Goal: Check status: Check status

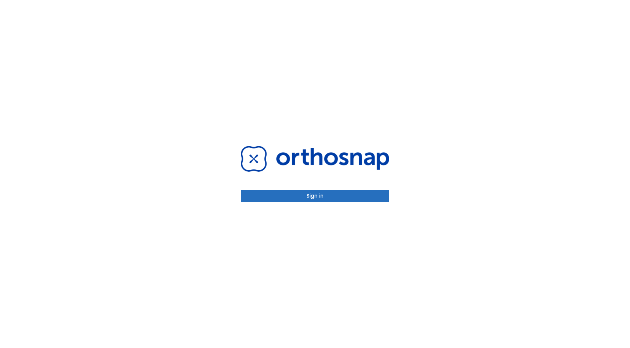
click at [337, 136] on div "Sign in" at bounding box center [315, 174] width 167 height 348
click at [303, 194] on button "Sign in" at bounding box center [315, 196] width 149 height 12
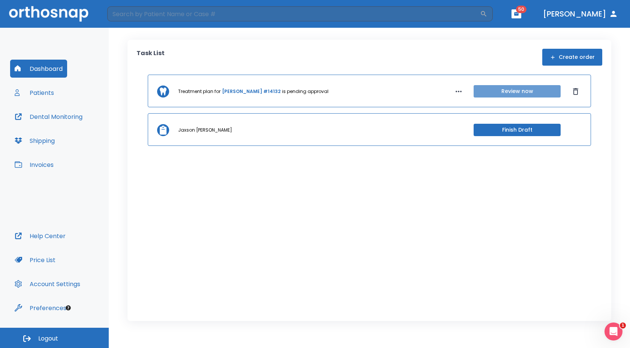
click at [483, 91] on button "Review now" at bounding box center [517, 91] width 87 height 12
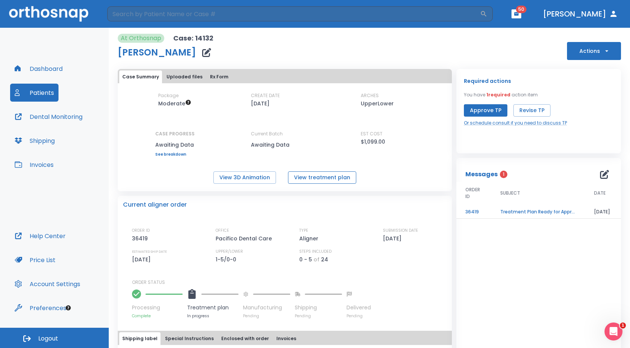
click at [316, 175] on button "View treatment plan" at bounding box center [322, 177] width 68 height 12
click at [244, 176] on button "View 3D Animation" at bounding box center [245, 177] width 63 height 12
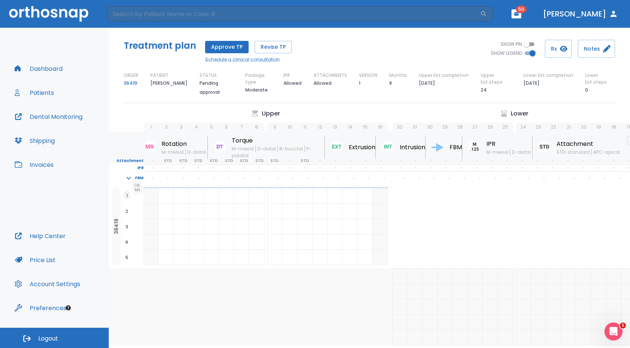
click at [377, 45] on div "SHOW PIN SHOW LEGEND Rx Notes" at bounding box center [493, 49] width 246 height 18
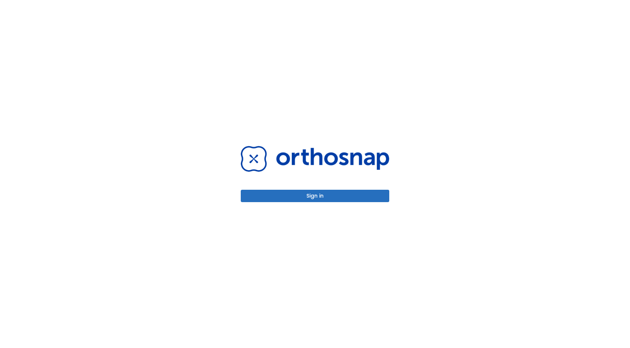
click at [292, 192] on button "Sign in" at bounding box center [315, 196] width 149 height 12
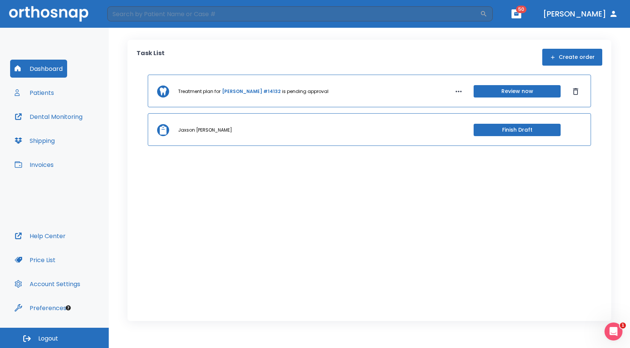
click at [522, 87] on button "Review now" at bounding box center [517, 91] width 87 height 12
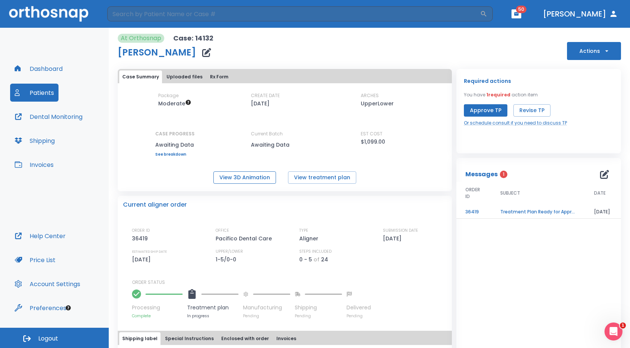
click at [240, 176] on button "View 3D Animation" at bounding box center [245, 177] width 63 height 12
